Goal: Task Accomplishment & Management: Use online tool/utility

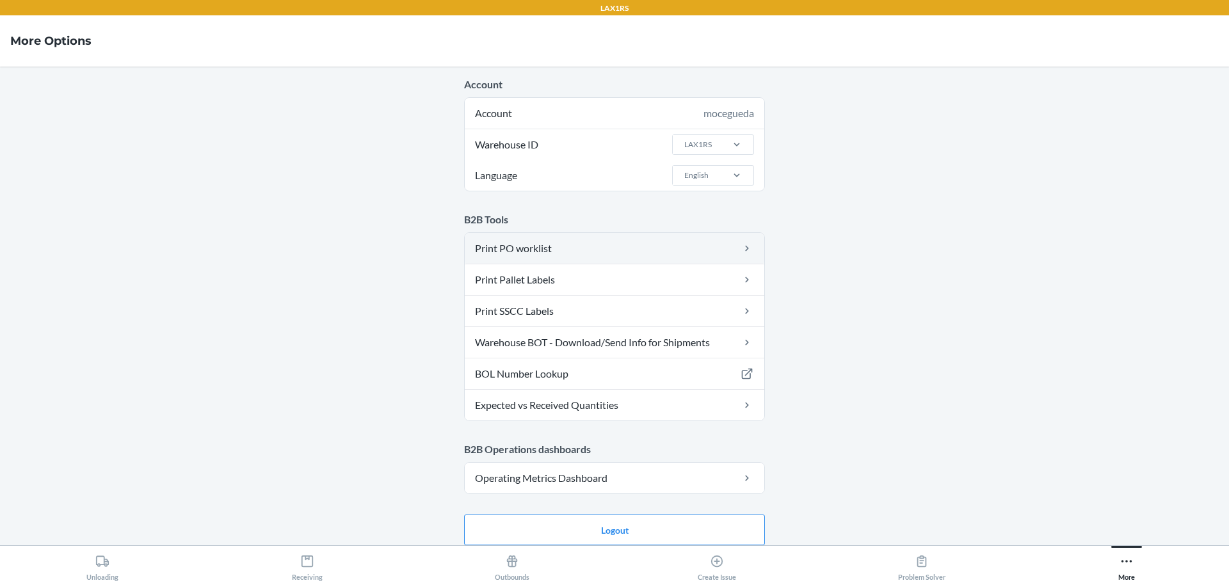
click at [536, 248] on link "Print PO worklist" at bounding box center [615, 248] width 300 height 31
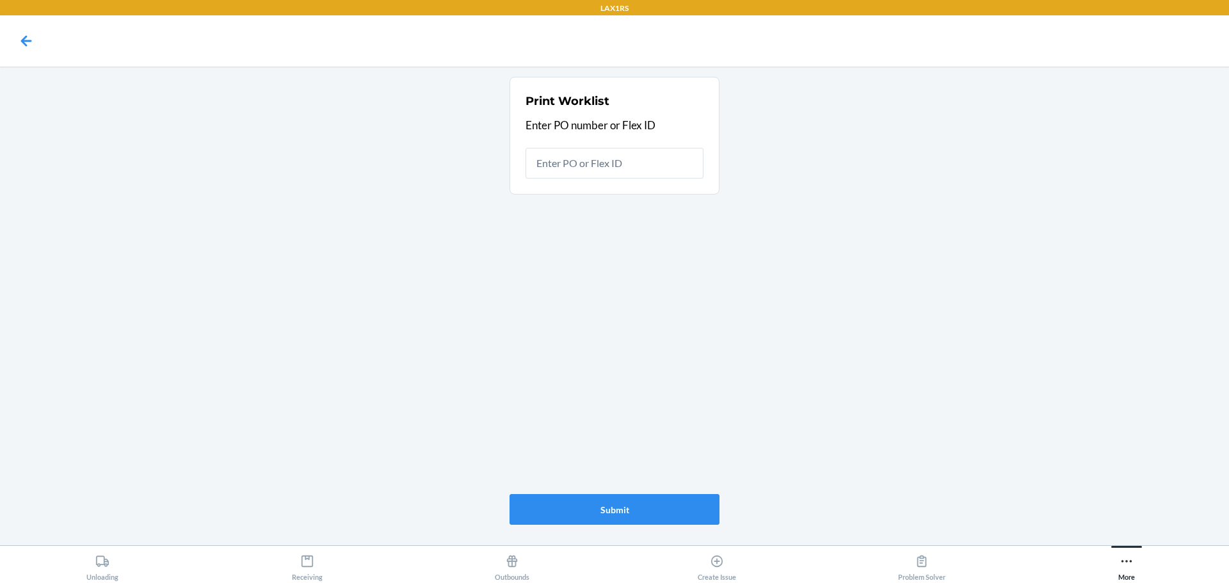
click at [668, 168] on input "text" at bounding box center [615, 163] width 178 height 31
type input "9940946"
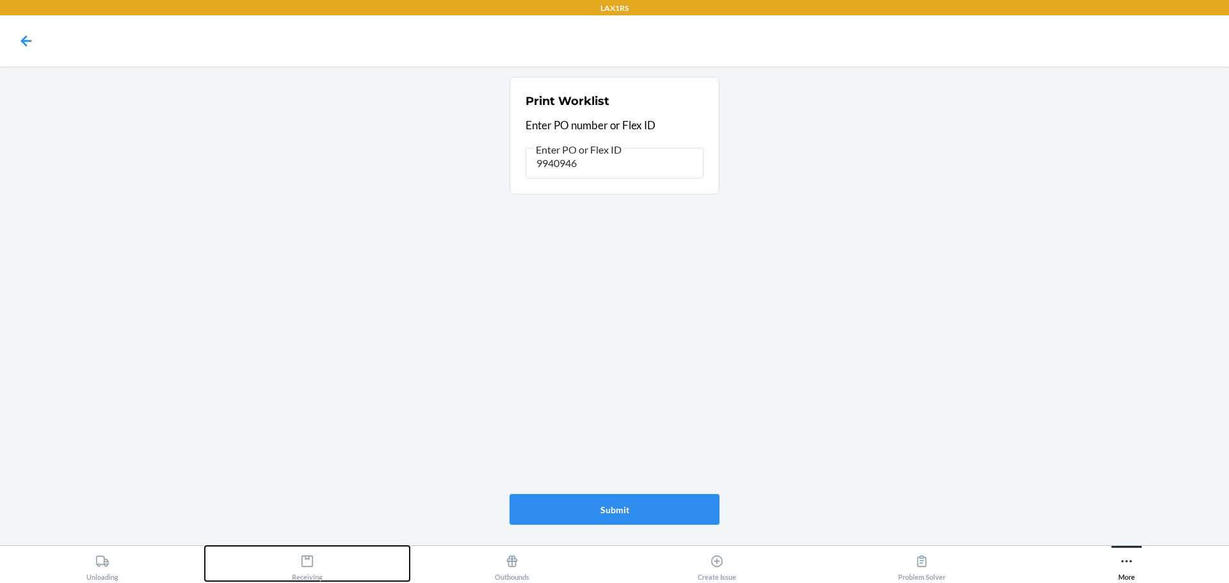
click at [314, 564] on div "Receiving" at bounding box center [307, 565] width 31 height 32
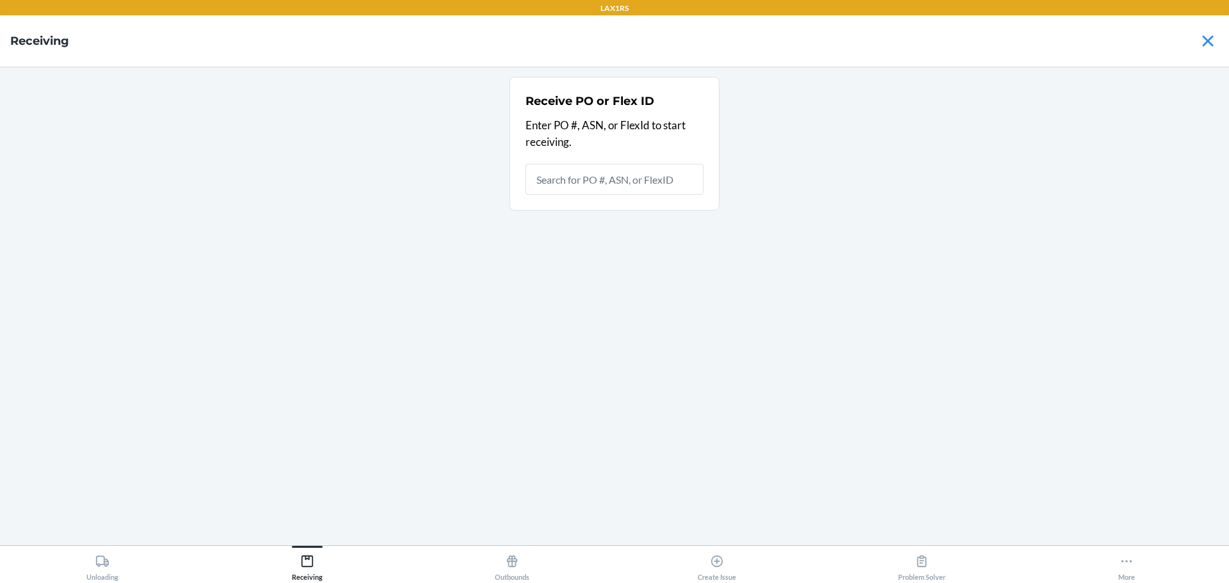
click at [654, 179] on input "text" at bounding box center [615, 179] width 178 height 31
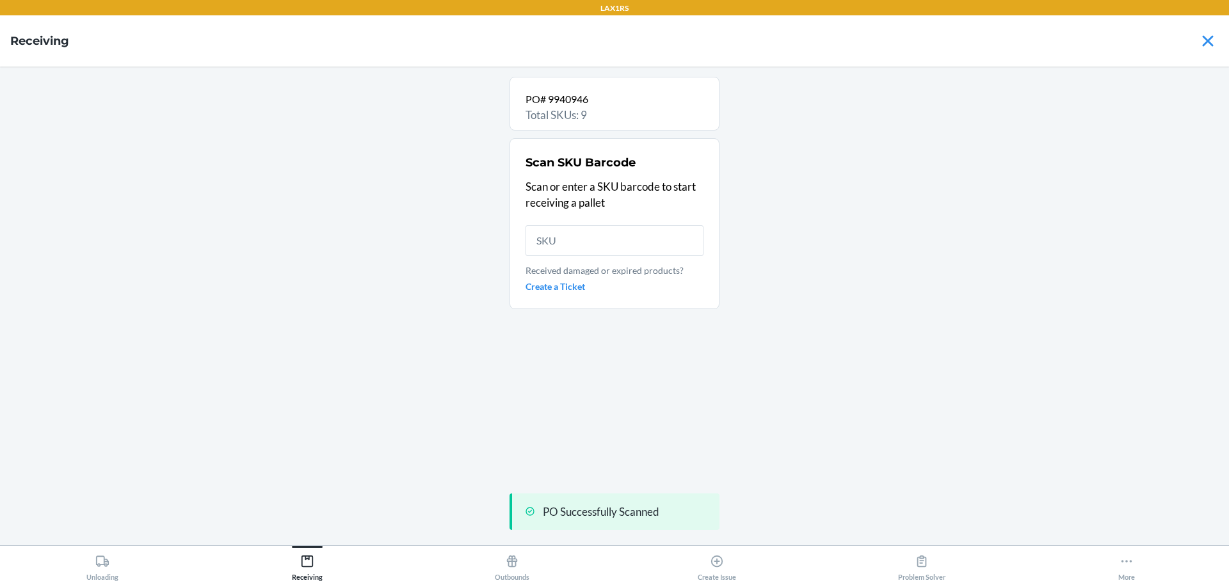
click at [595, 247] on input "text" at bounding box center [615, 240] width 178 height 31
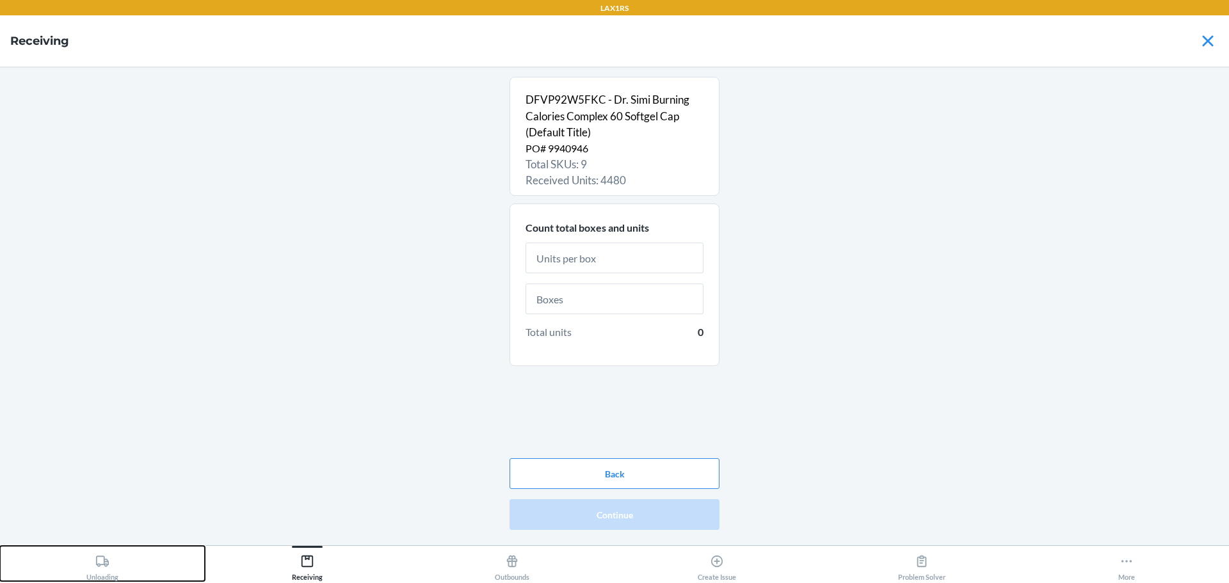
click at [99, 558] on icon at bounding box center [102, 562] width 14 height 14
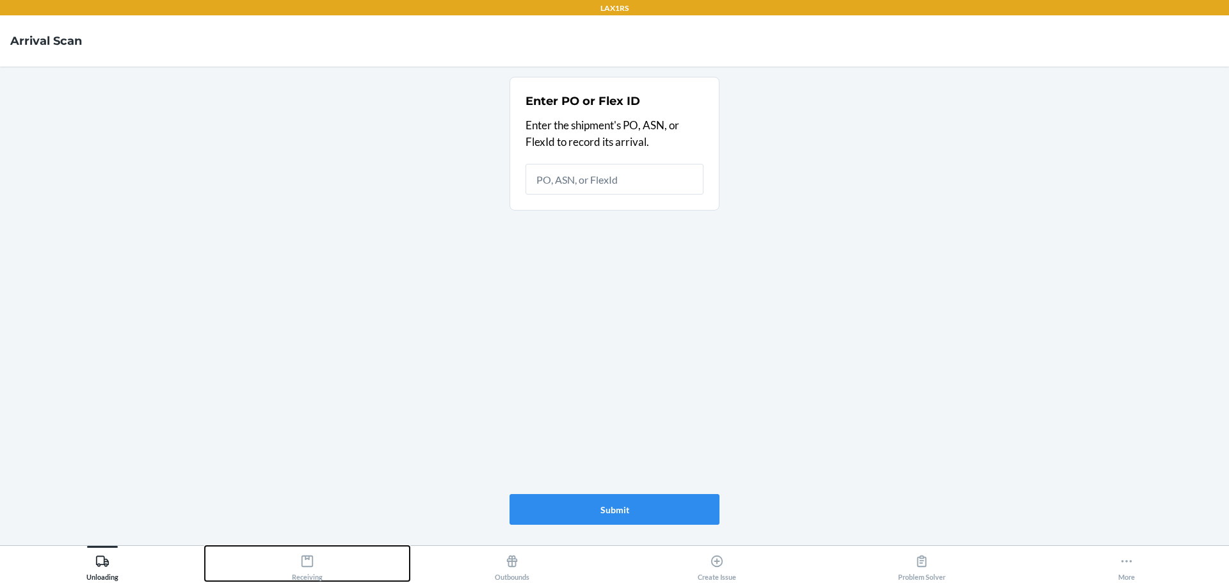
click at [312, 563] on icon at bounding box center [307, 562] width 14 height 14
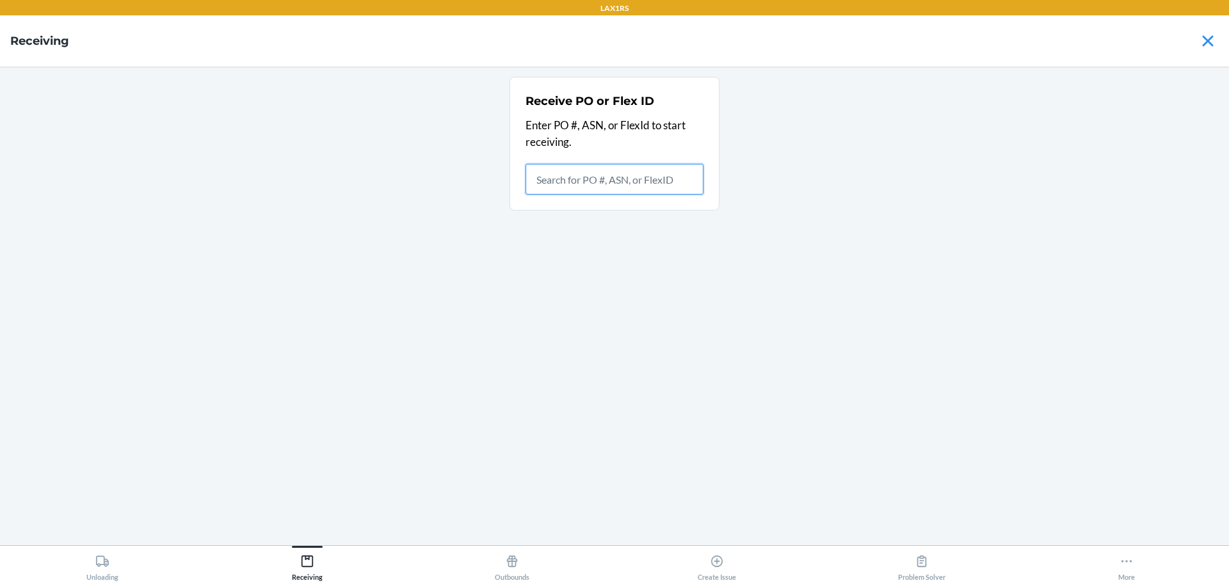
click at [634, 173] on input "text" at bounding box center [615, 179] width 178 height 31
